Goal: Navigation & Orientation: Find specific page/section

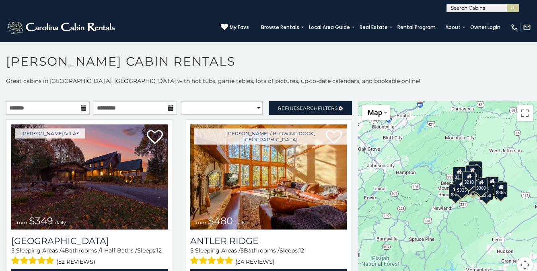
scroll to position [4, 0]
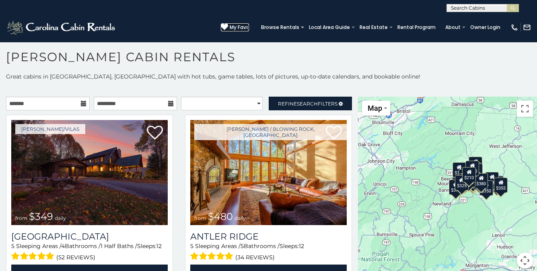
click at [240, 27] on span "My Favs" at bounding box center [239, 27] width 19 height 7
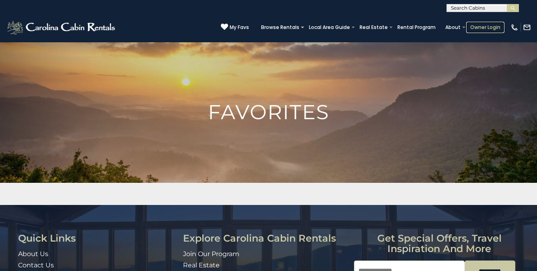
click at [486, 27] on link "Owner Login" at bounding box center [486, 27] width 38 height 11
